Goal: Find specific page/section: Find specific page/section

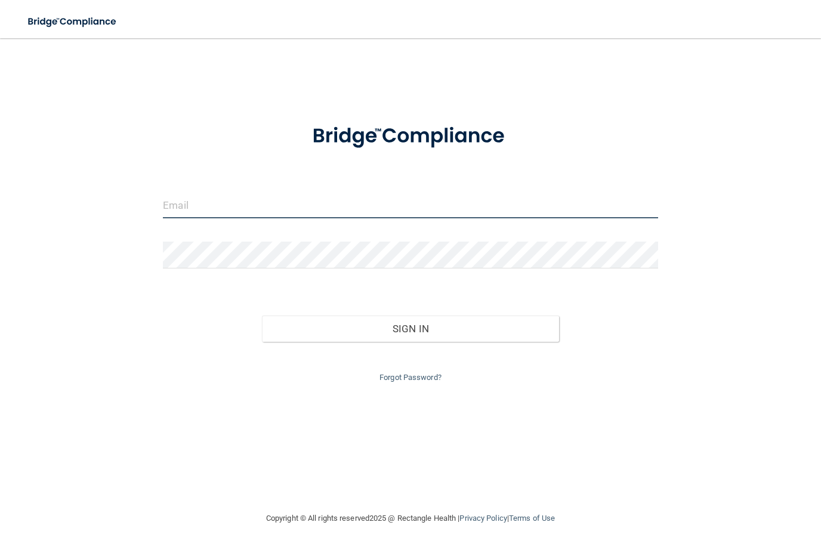
type input "[EMAIL_ADDRESS][DOMAIN_NAME]"
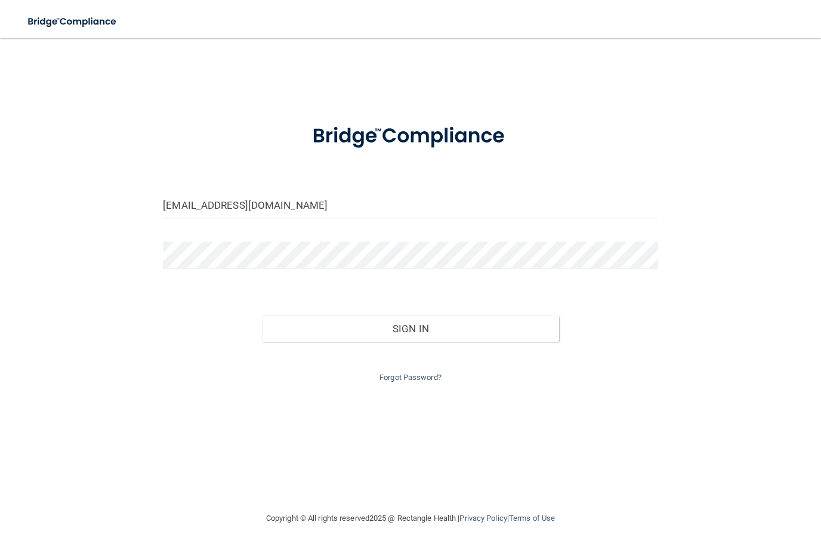
click at [410, 326] on button "Sign In" at bounding box center [410, 329] width 297 height 26
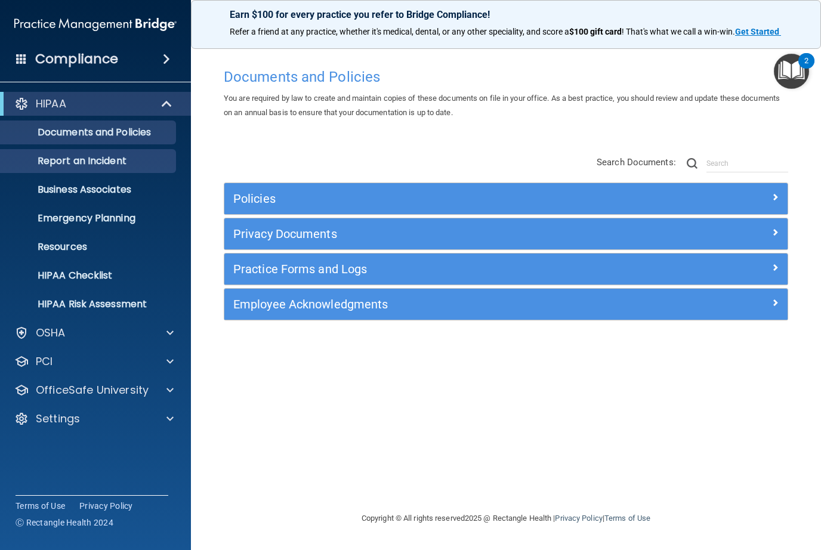
click at [115, 166] on p "Report an Incident" at bounding box center [89, 161] width 163 height 12
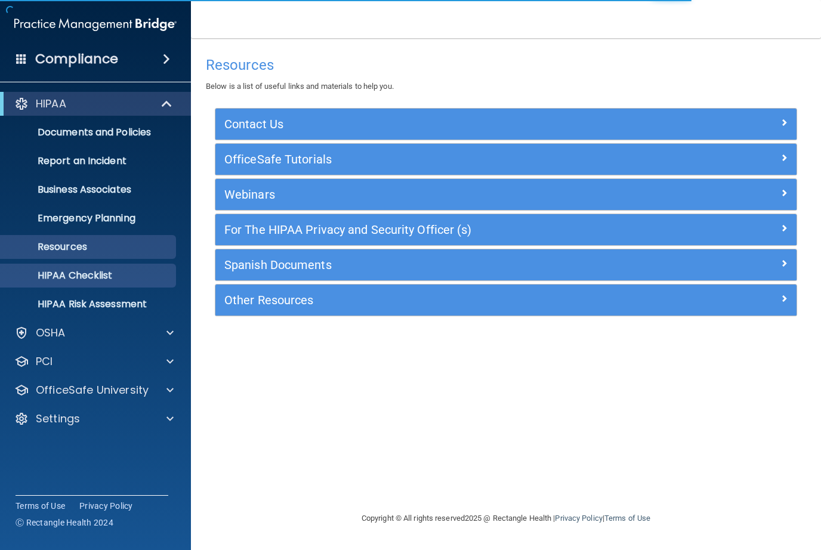
click at [94, 279] on p "HIPAA Checklist" at bounding box center [89, 276] width 163 height 12
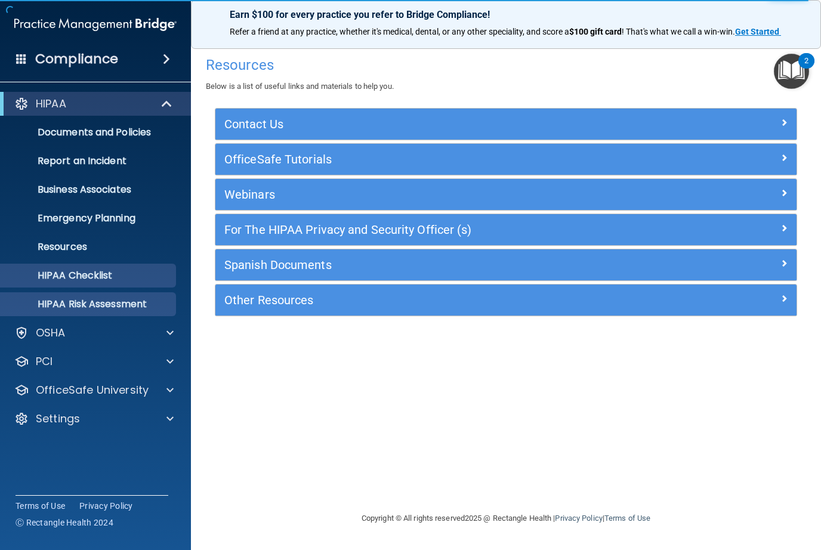
click at [101, 307] on p "HIPAA Risk Assessment" at bounding box center [89, 304] width 163 height 12
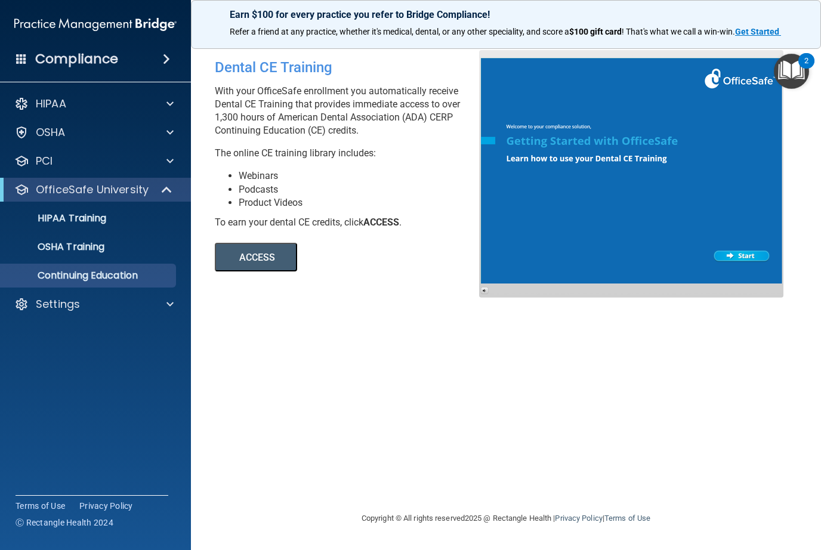
click at [70, 54] on h4 "Compliance" at bounding box center [76, 59] width 83 height 17
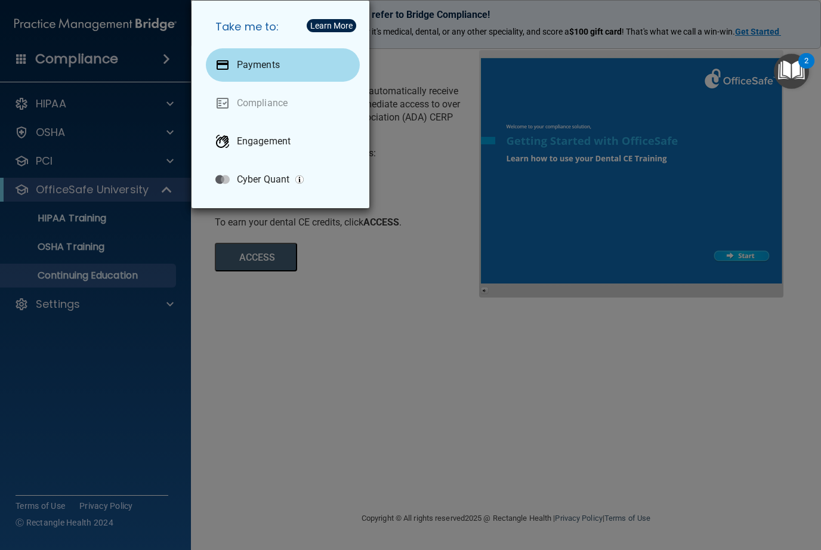
click at [254, 75] on div "Payments" at bounding box center [283, 64] width 154 height 33
